Goal: Information Seeking & Learning: Compare options

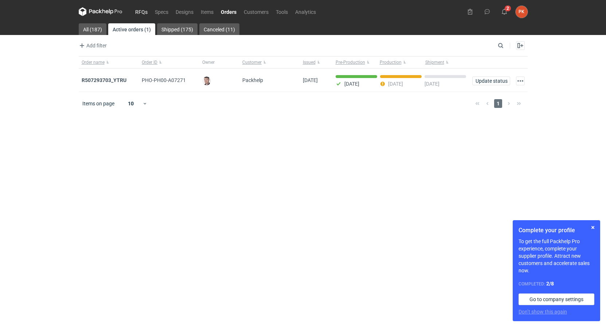
click at [141, 9] on link "RFQs" at bounding box center [142, 11] width 20 height 9
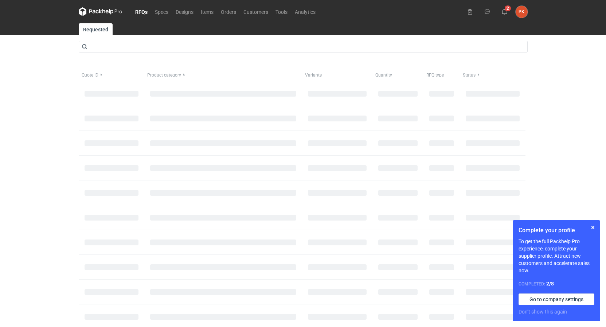
click at [16, 111] on div "RFQs Specs Designs Items Orders Customers Tools Analytics 2 PK [PERSON_NAME] [E…" at bounding box center [303, 163] width 606 height 327
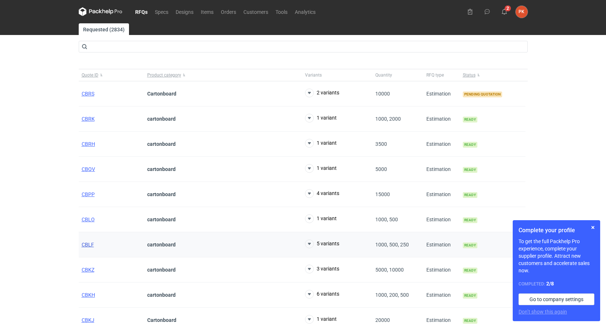
click at [90, 245] on span "CBLF" at bounding box center [88, 245] width 12 height 6
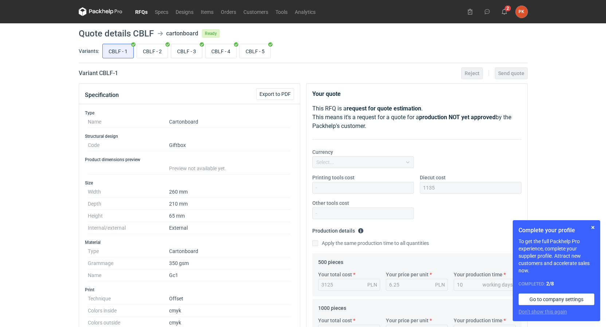
click at [36, 241] on div "RFQs Specs Designs Items Orders Customers Tools Analytics 2 PK [PERSON_NAME] [E…" at bounding box center [303, 163] width 606 height 327
click at [181, 54] on input "CBLF - 3" at bounding box center [186, 51] width 31 height 14
radio input "true"
drag, startPoint x: 209, startPoint y: 50, endPoint x: 217, endPoint y: 63, distance: 16.1
click at [209, 50] on input "CBLF - 4" at bounding box center [221, 51] width 31 height 14
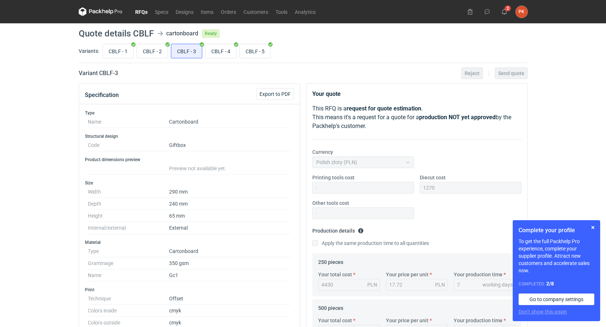
radio input "true"
click at [267, 46] on input "CBLF - 5" at bounding box center [255, 51] width 31 height 14
radio input "true"
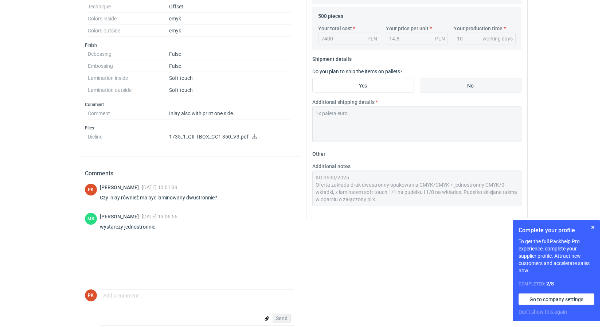
scroll to position [303, 0]
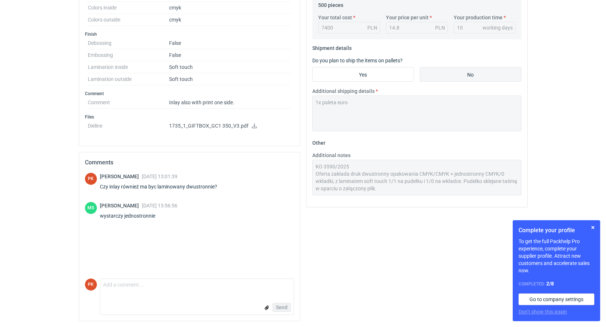
click at [395, 216] on div "Your quote This RFQ is a request for quote estimation . This means it's a reque…" at bounding box center [417, 53] width 228 height 547
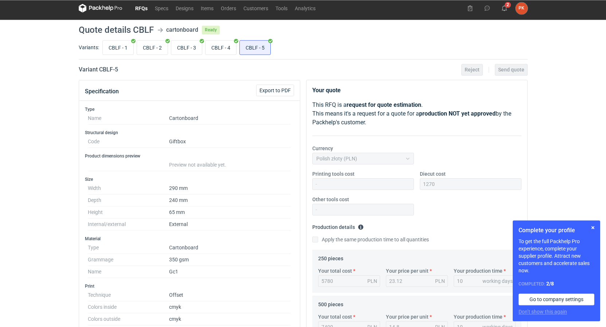
scroll to position [0, 0]
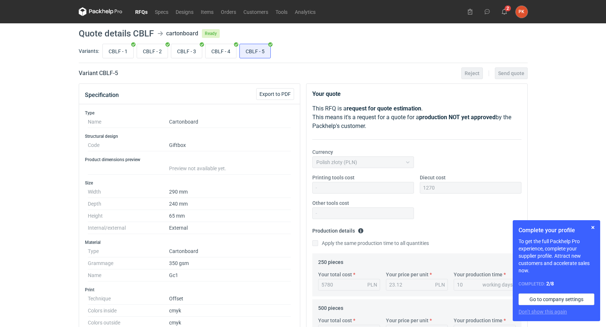
click at [144, 15] on link "RFQs" at bounding box center [142, 11] width 20 height 9
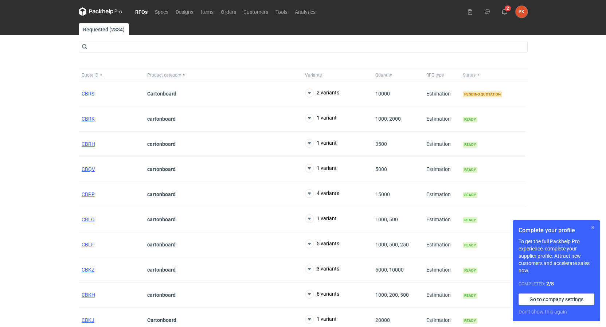
click at [594, 228] on button "button" at bounding box center [593, 227] width 9 height 9
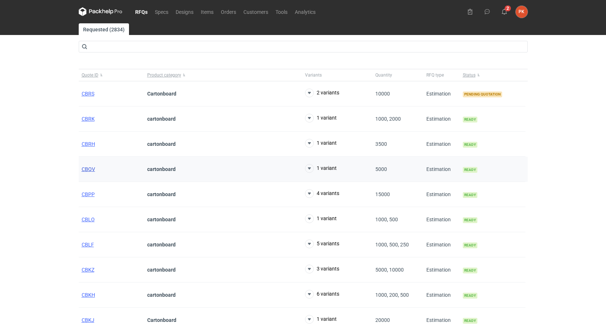
click at [92, 170] on span "CBQV" at bounding box center [88, 169] width 13 height 6
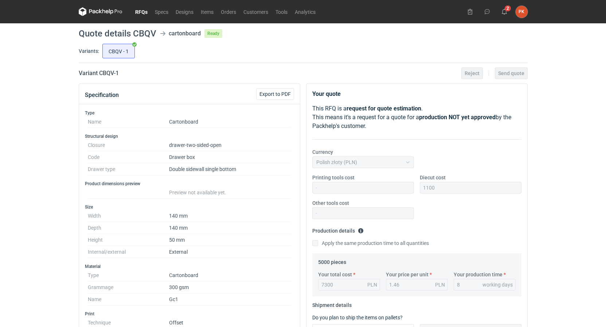
click at [143, 12] on link "RFQs" at bounding box center [142, 11] width 20 height 9
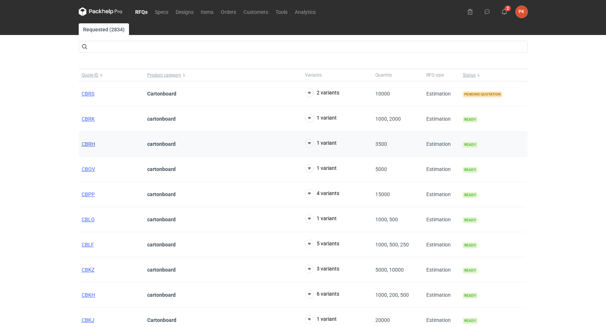
click at [90, 144] on span "CBRH" at bounding box center [88, 144] width 13 height 6
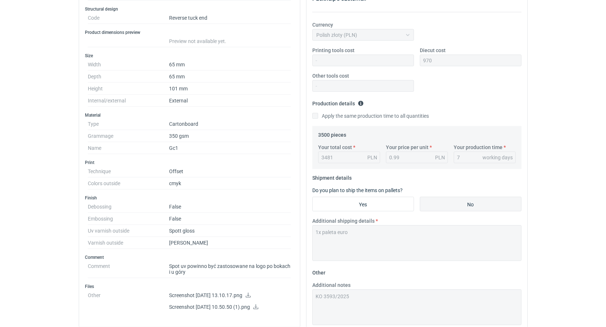
scroll to position [112, 0]
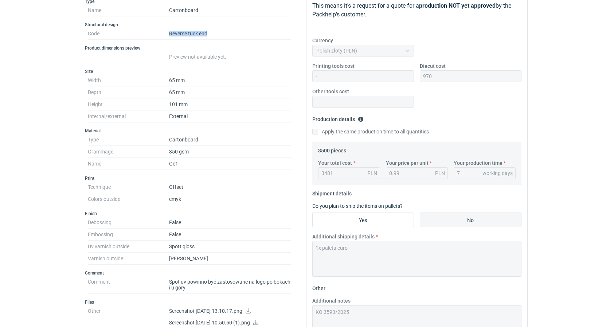
drag, startPoint x: 208, startPoint y: 37, endPoint x: 169, endPoint y: 32, distance: 38.5
click at [169, 32] on dd "Reverse tuck end" at bounding box center [230, 34] width 122 height 12
copy dd "Reverse tuck end"
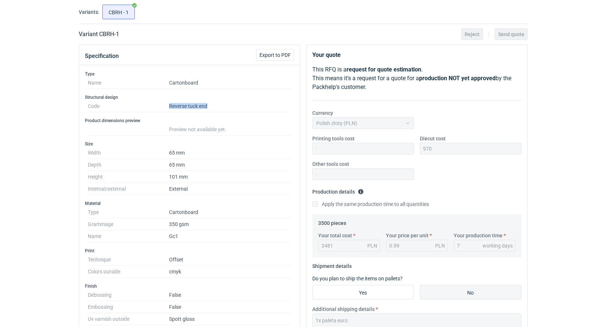
scroll to position [0, 0]
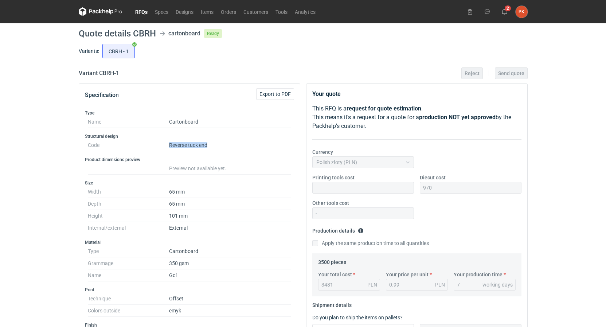
click at [142, 8] on link "RFQs" at bounding box center [142, 11] width 20 height 9
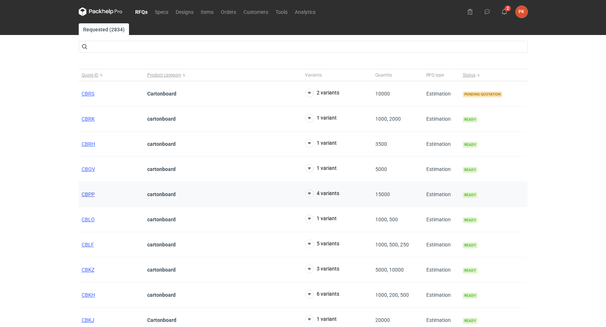
click at [90, 193] on span "CBPP" at bounding box center [88, 194] width 13 height 6
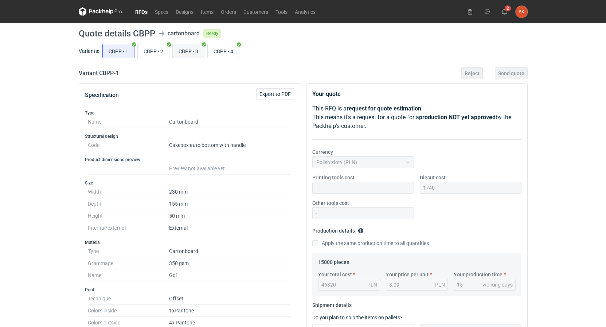
click at [194, 53] on input "CBPP - 3" at bounding box center [188, 51] width 31 height 14
radio input "true"
click at [125, 53] on input "CBPP - 1" at bounding box center [118, 51] width 31 height 14
radio input "true"
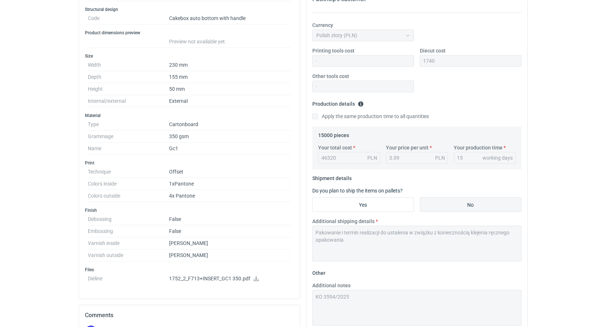
scroll to position [112, 0]
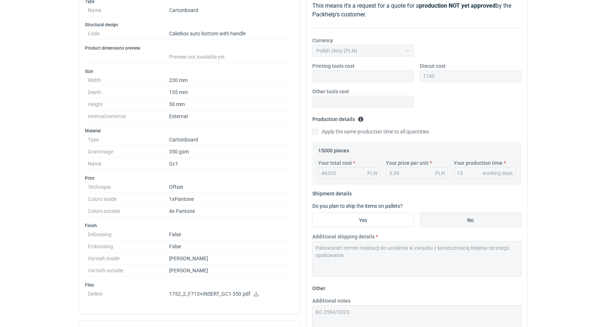
drag, startPoint x: 169, startPoint y: 32, endPoint x: 247, endPoint y: 37, distance: 78.2
click at [247, 37] on dd "Cakebox auto bottom with handle" at bounding box center [230, 34] width 122 height 12
copy dd "Cakebox auto bottom with handle"
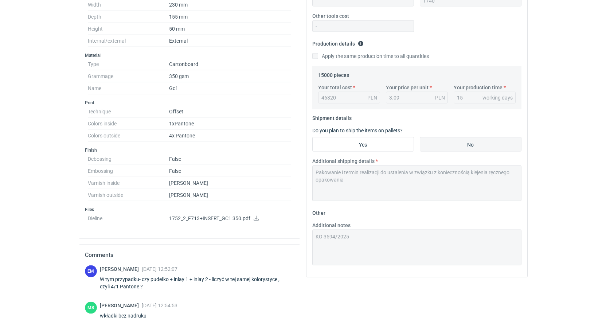
scroll to position [223, 0]
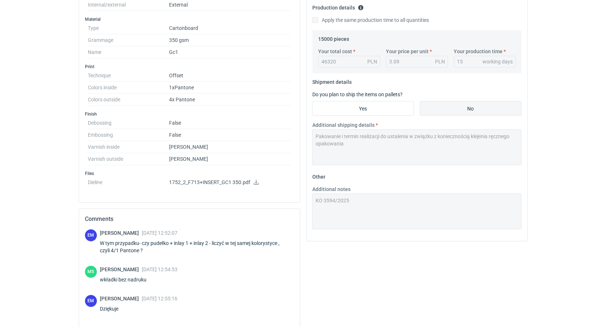
click at [253, 181] on icon at bounding box center [256, 182] width 6 height 5
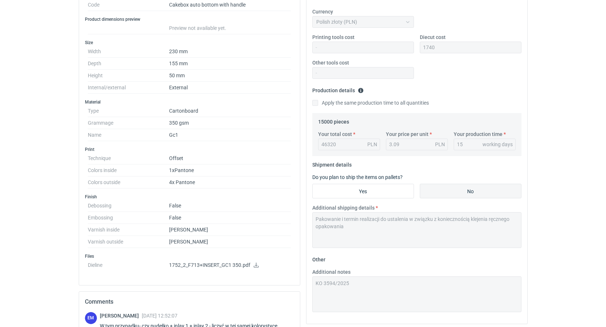
scroll to position [74, 0]
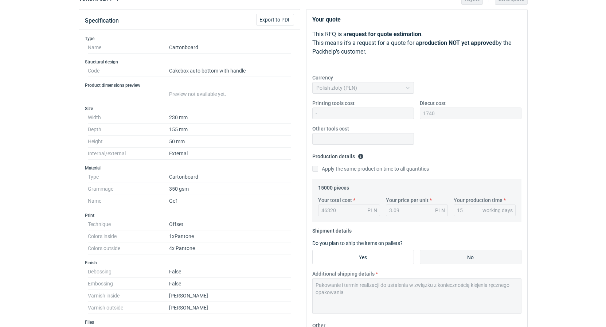
click at [263, 134] on dd "155 mm" at bounding box center [230, 130] width 122 height 12
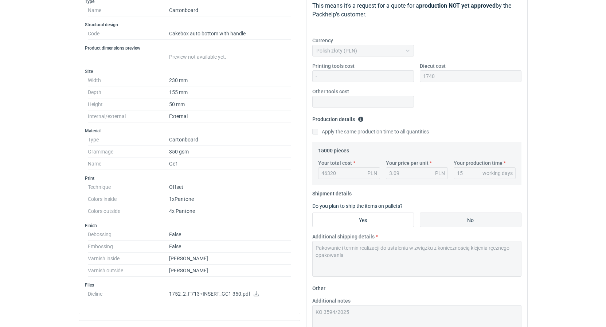
scroll to position [223, 0]
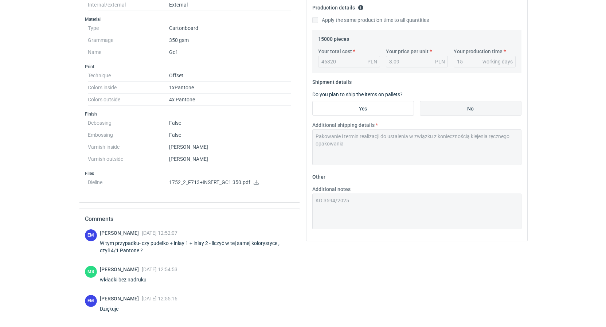
drag, startPoint x: 289, startPoint y: 54, endPoint x: 284, endPoint y: 54, distance: 5.1
click at [284, 53] on div "Specification Export to PDF Type Name Cartonboard Structural design Code Cakebo…" at bounding box center [303, 121] width 455 height 523
click at [334, 55] on div "Your total cost 46320 PLN" at bounding box center [349, 58] width 68 height 20
drag, startPoint x: 338, startPoint y: 61, endPoint x: 292, endPoint y: 60, distance: 46.0
click at [291, 59] on div "Specification Export to PDF Type Name Cartonboard Structural design Code Cakebo…" at bounding box center [303, 121] width 455 height 523
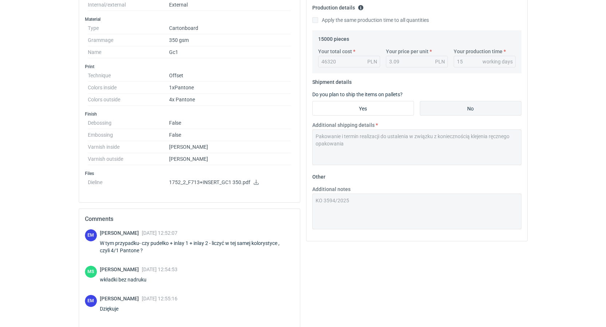
click at [323, 62] on div "46320 PLN" at bounding box center [349, 62] width 62 height 12
drag, startPoint x: 324, startPoint y: 63, endPoint x: 329, endPoint y: 64, distance: 5.2
click at [329, 64] on div "46320 PLN" at bounding box center [349, 62] width 62 height 12
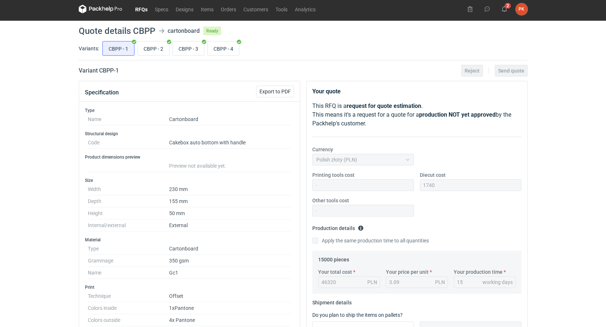
scroll to position [0, 0]
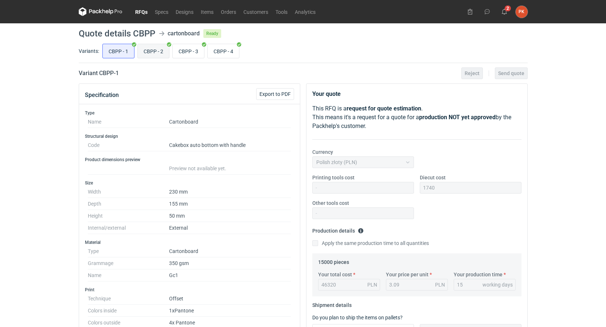
click at [153, 50] on input "CBPP - 2" at bounding box center [153, 51] width 31 height 14
radio input "true"
click at [186, 51] on input "CBPP - 3" at bounding box center [188, 51] width 31 height 14
radio input "true"
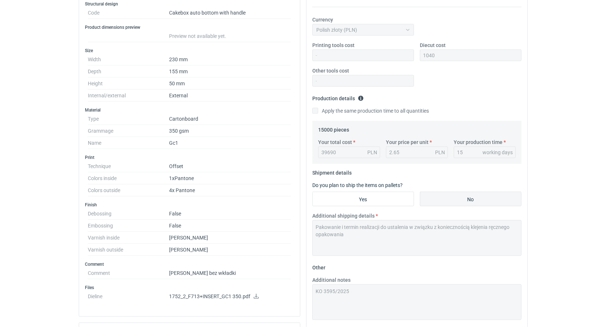
scroll to position [149, 0]
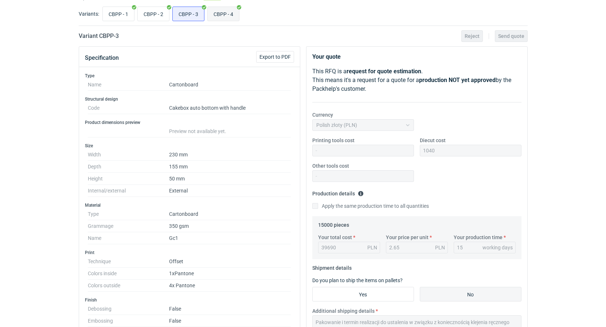
click at [237, 18] on input "CBPP - 4" at bounding box center [223, 14] width 31 height 14
radio input "true"
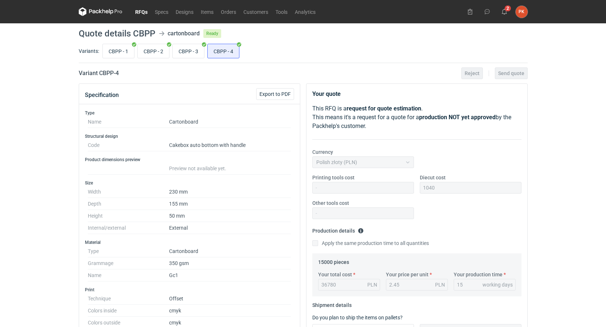
click at [140, 9] on link "RFQs" at bounding box center [142, 11] width 20 height 9
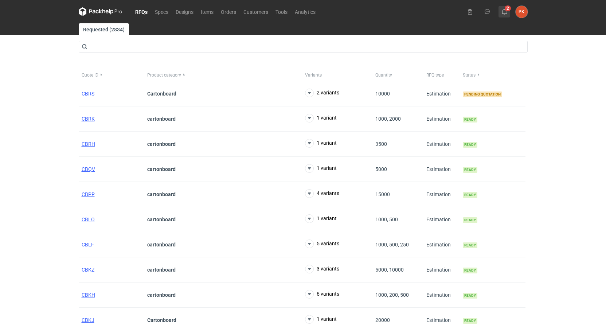
click at [505, 11] on icon at bounding box center [505, 12] width 6 height 6
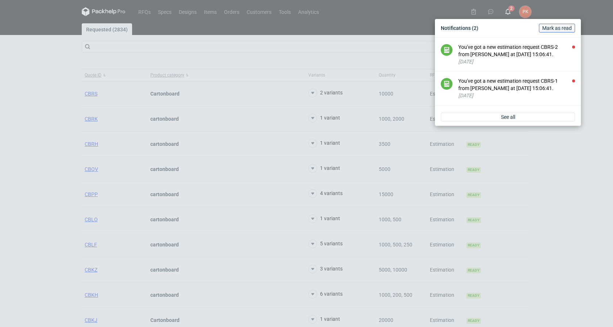
click at [558, 28] on span "Mark as read" at bounding box center [557, 28] width 30 height 5
drag, startPoint x: 17, startPoint y: 131, endPoint x: 83, endPoint y: 58, distance: 98.4
click at [19, 128] on div "Notifications (2) [PERSON_NAME] as read You've got a new estimation request CBR…" at bounding box center [306, 163] width 613 height 327
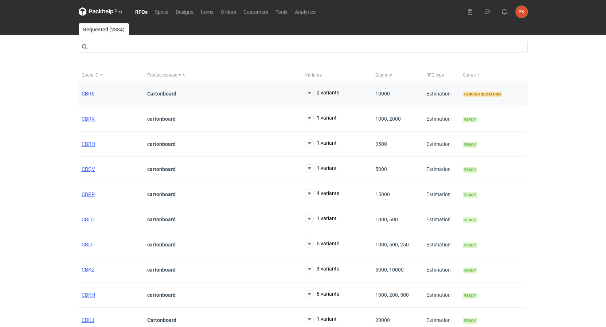
click at [85, 93] on span "CBRS" at bounding box center [88, 94] width 13 height 6
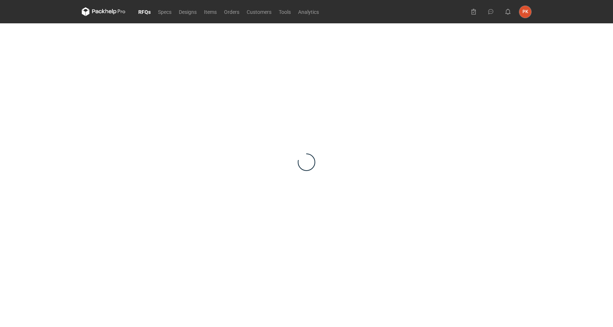
click at [28, 109] on div "RFQs Specs Designs Items Orders Customers Tools Analytics PK [PERSON_NAME] [EMA…" at bounding box center [306, 163] width 613 height 327
click at [147, 12] on link "RFQs" at bounding box center [145, 11] width 20 height 9
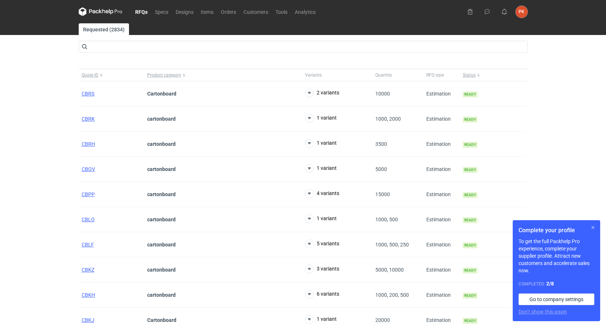
click at [594, 229] on button "button" at bounding box center [593, 227] width 9 height 9
